Goal: Information Seeking & Learning: Learn about a topic

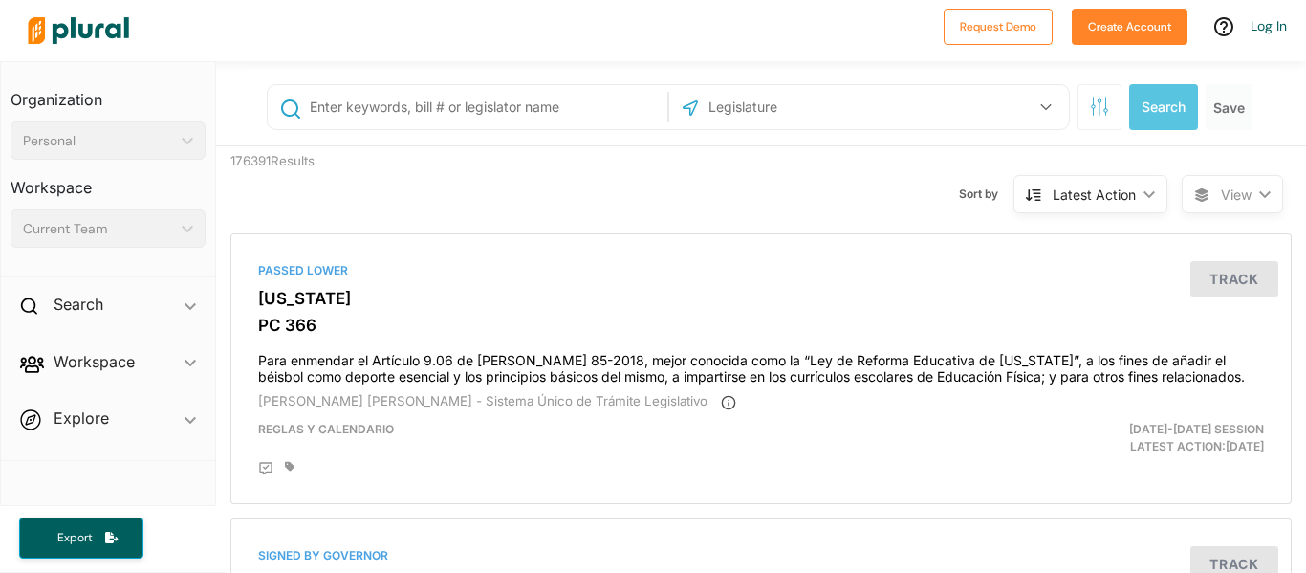
click at [382, 107] on input "text" at bounding box center [485, 107] width 355 height 36
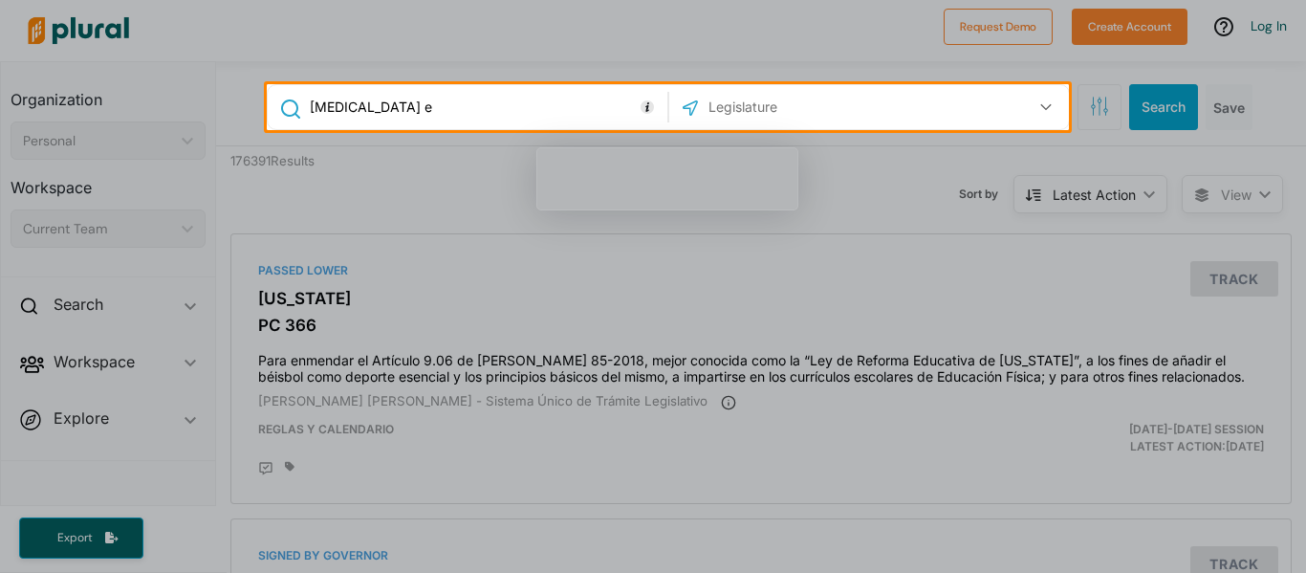
click at [463, 107] on input "[MEDICAL_DATA] e" at bounding box center [485, 107] width 355 height 36
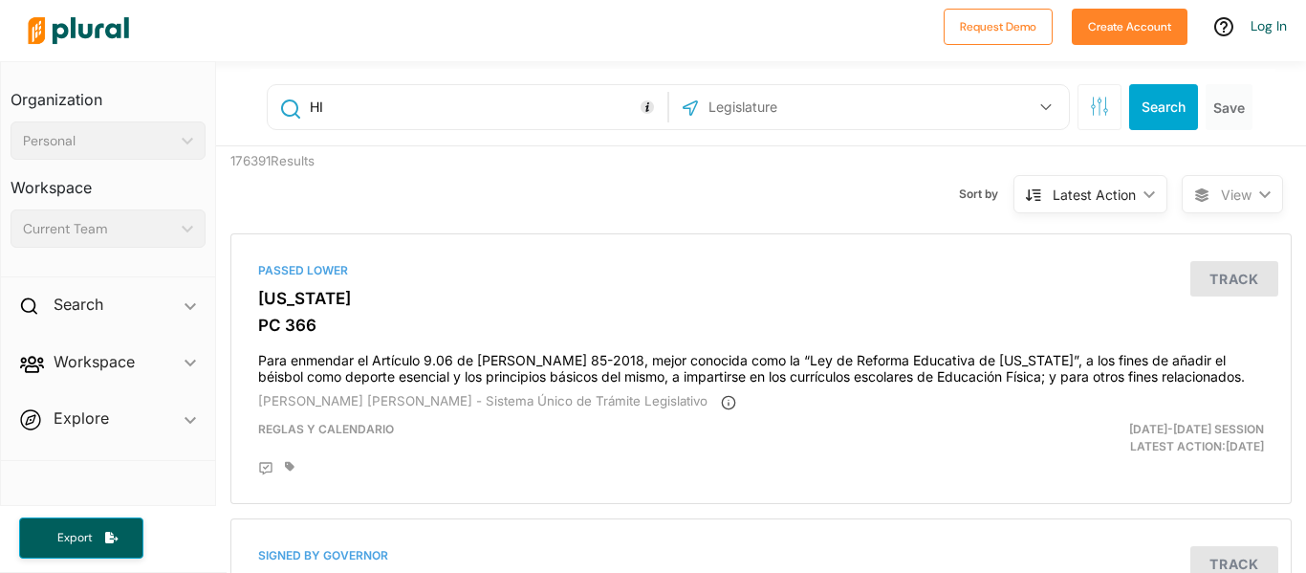
type input "H"
type input "[PERSON_NAME]"
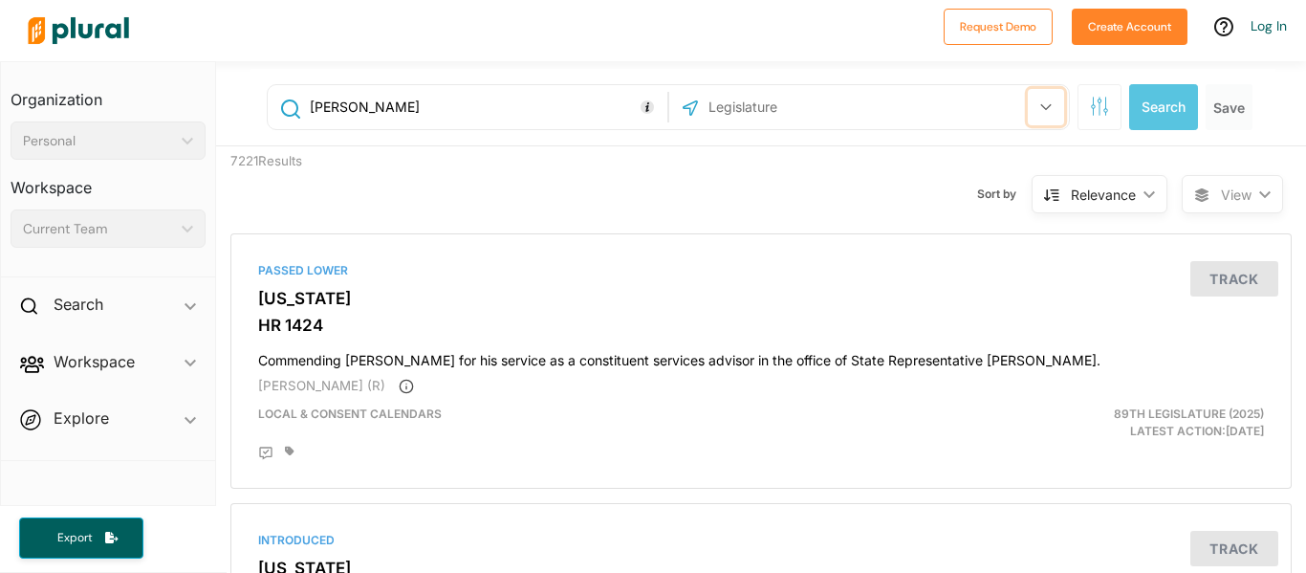
click at [1043, 110] on icon "button" at bounding box center [1046, 107] width 11 height 8
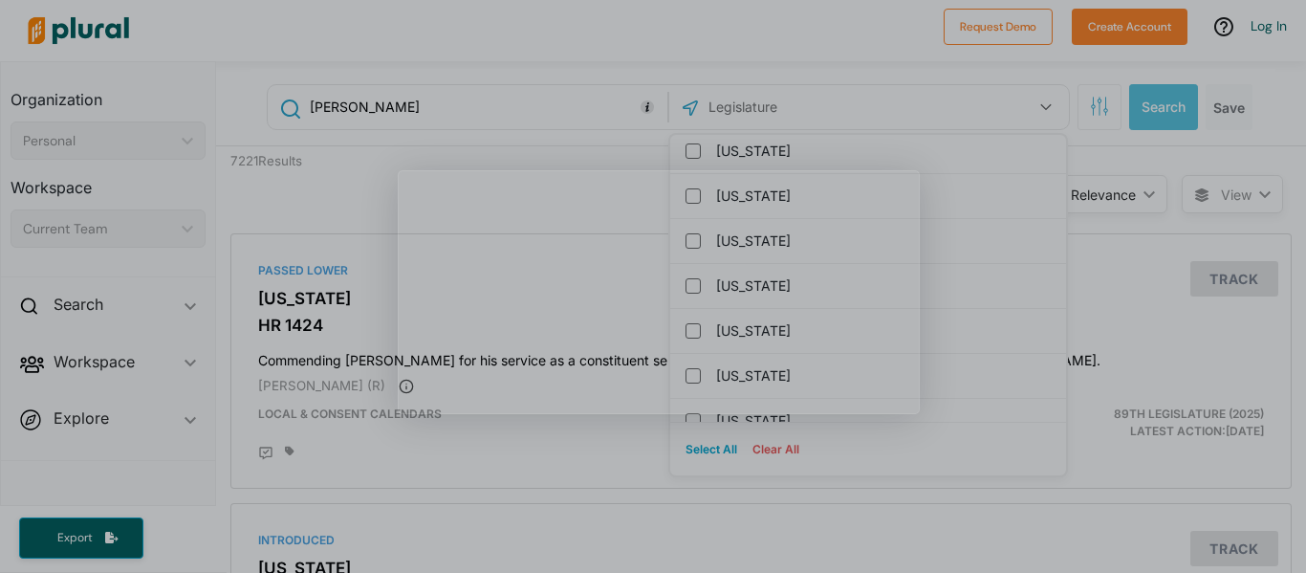
scroll to position [280, 0]
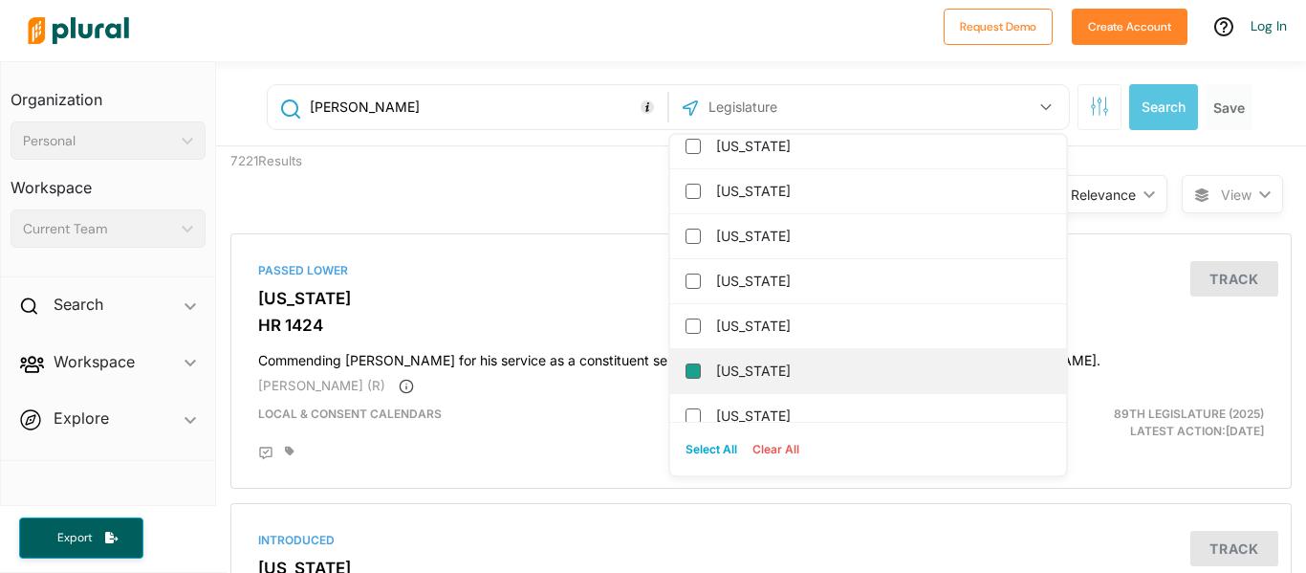
click at [697, 371] on input "[US_STATE]" at bounding box center [693, 370] width 15 height 15
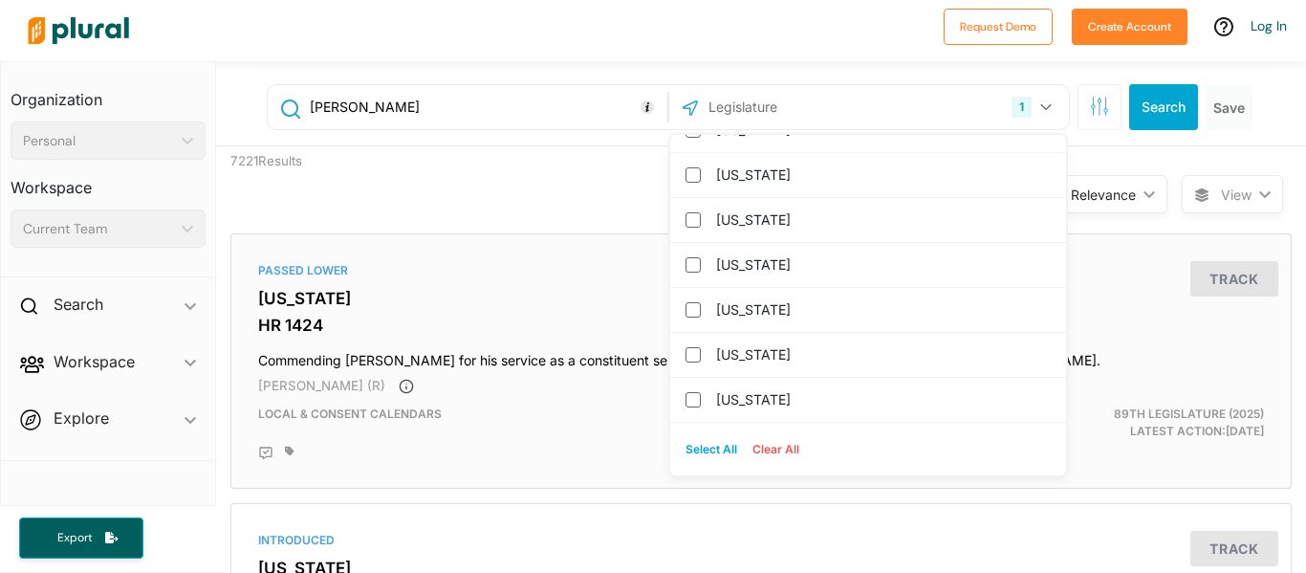
scroll to position [838, 0]
click at [533, 245] on div "Passed [GEOGRAPHIC_DATA][US_STATE] HR 1424 Commending [PERSON_NAME] for his ser…" at bounding box center [761, 361] width 1044 height 238
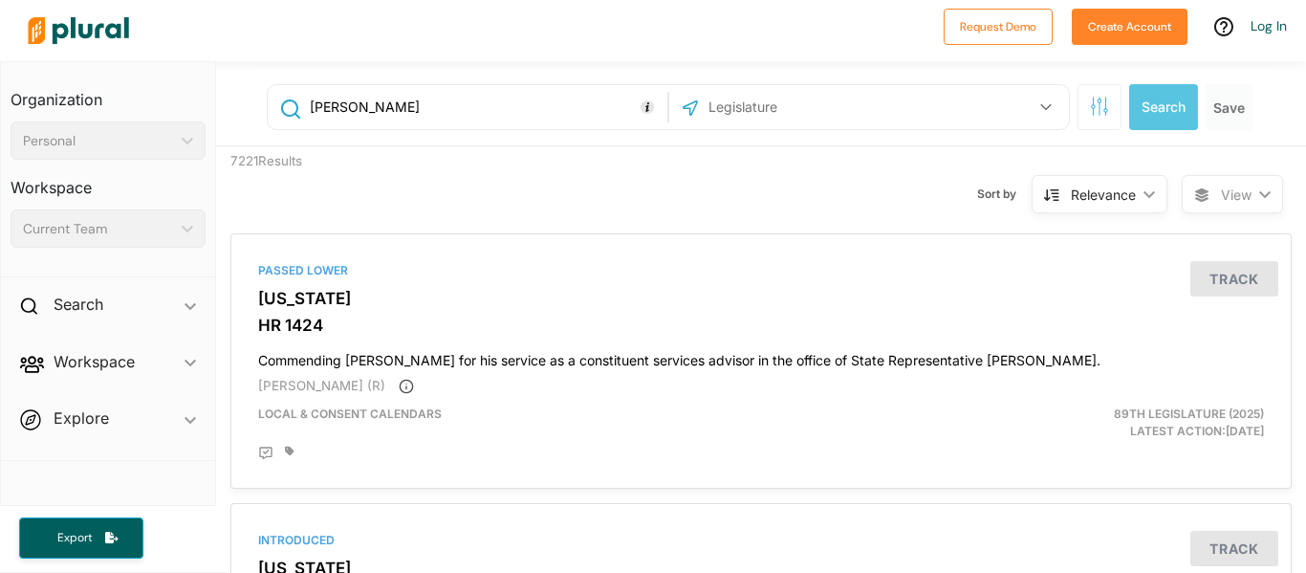
click at [471, 118] on input "[PERSON_NAME]" at bounding box center [485, 107] width 355 height 36
type input "[PERSON_NAME] program"
click at [1043, 118] on button "button" at bounding box center [1046, 107] width 36 height 36
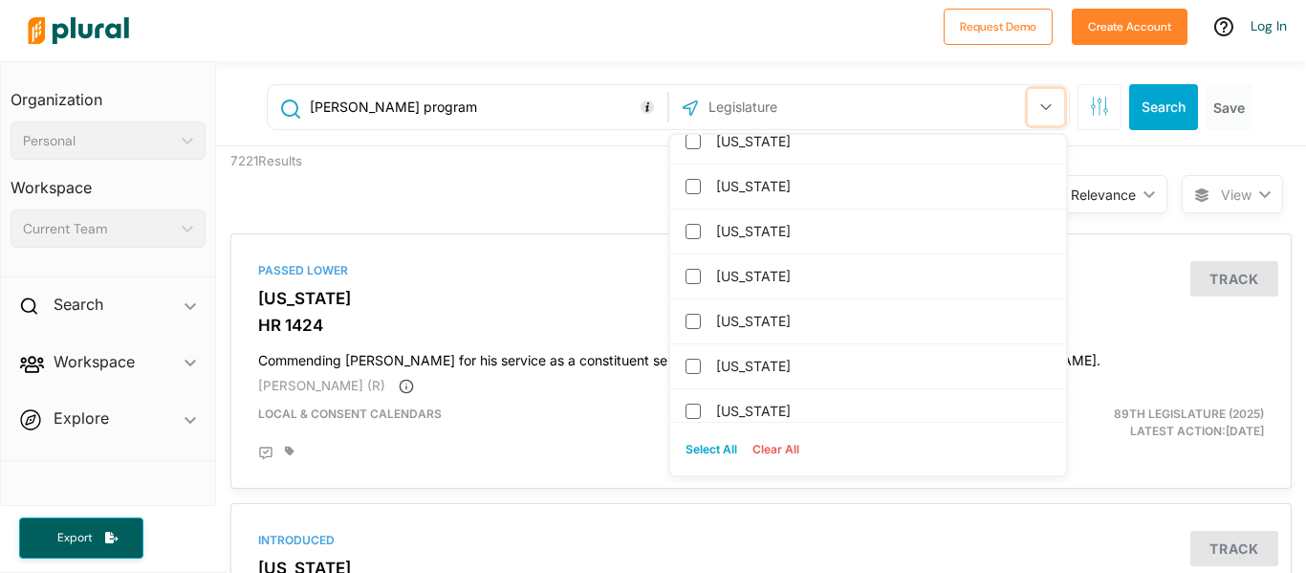
scroll to position [368, 0]
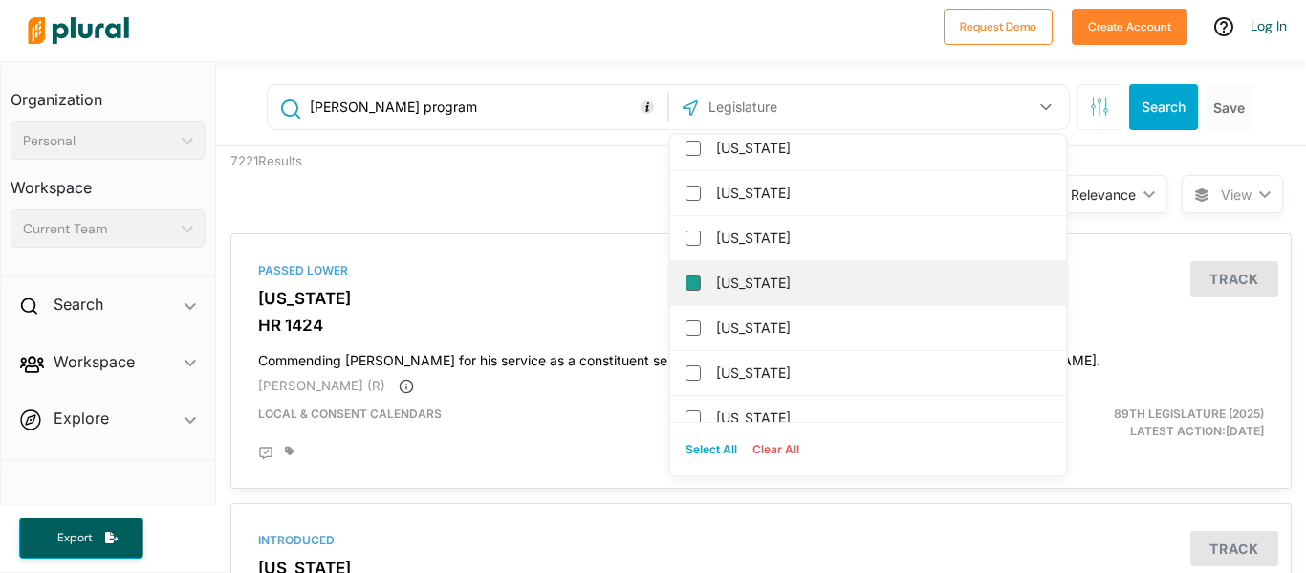
click at [693, 286] on input "[US_STATE]" at bounding box center [693, 282] width 15 height 15
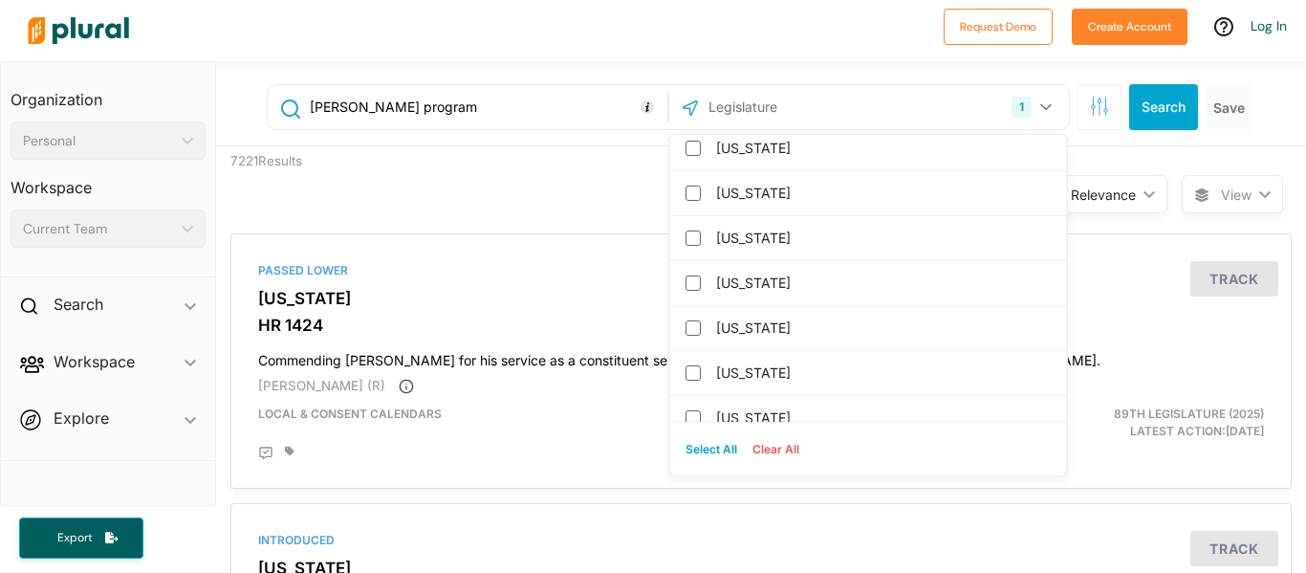
click at [587, 184] on div "Sort by Relevance ic_keyboard_arrow_down Relevance Latest Action Latest Action …" at bounding box center [864, 182] width 636 height 73
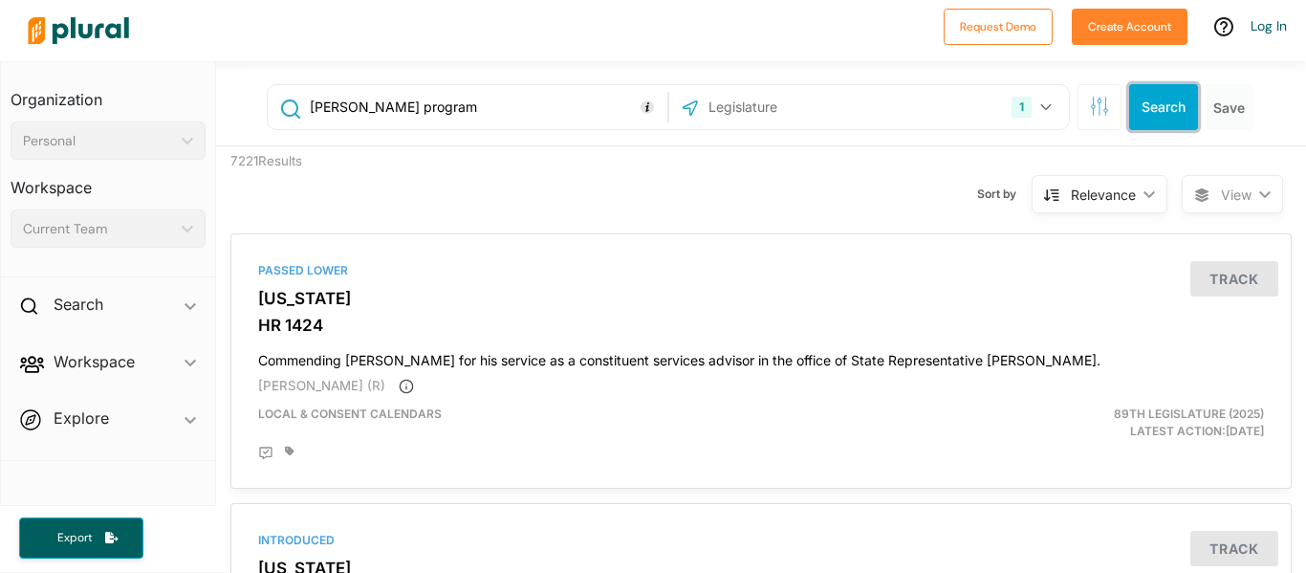
click at [1171, 114] on button "Search" at bounding box center [1163, 107] width 69 height 46
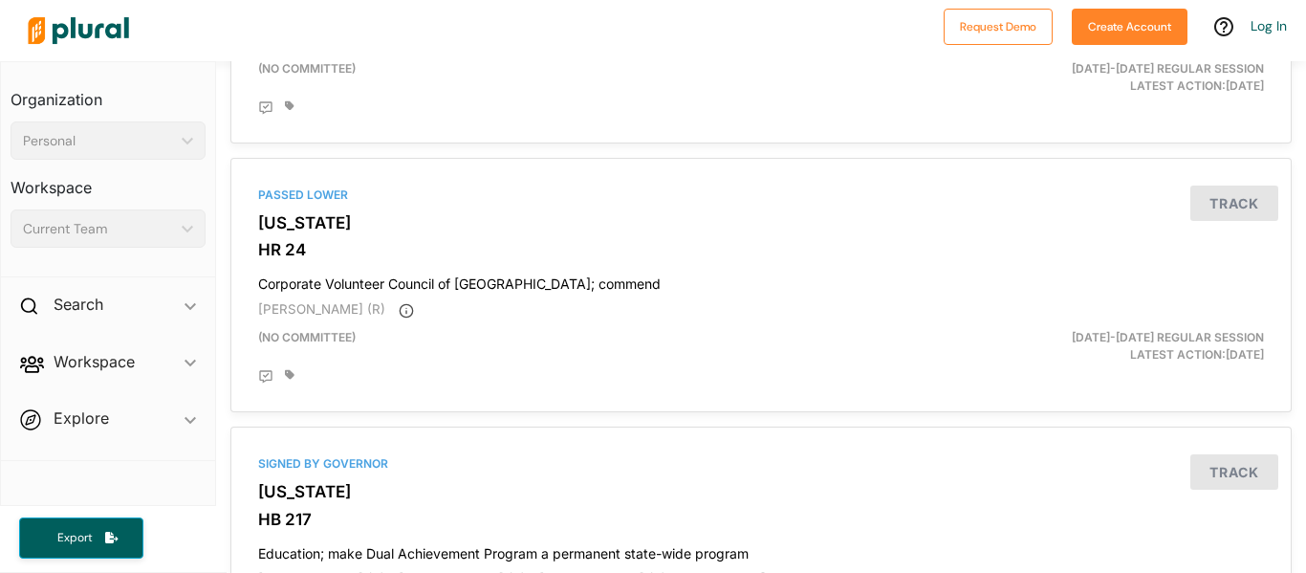
scroll to position [2767, 0]
